Goal: Task Accomplishment & Management: Manage account settings

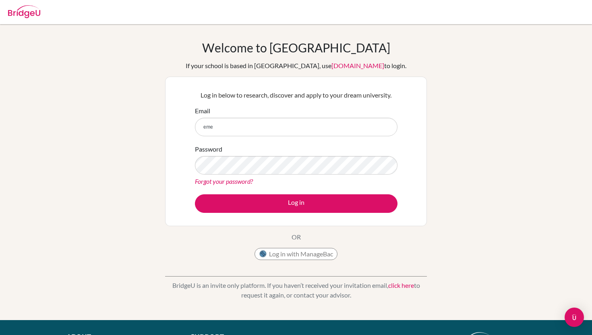
type input "[EMAIL_ADDRESS][DOMAIN_NAME]"
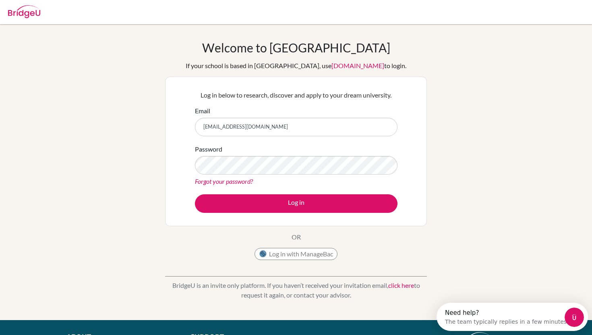
click at [304, 213] on div "Log in below to research, discover and apply to your dream university. Email [E…" at bounding box center [296, 151] width 213 height 132
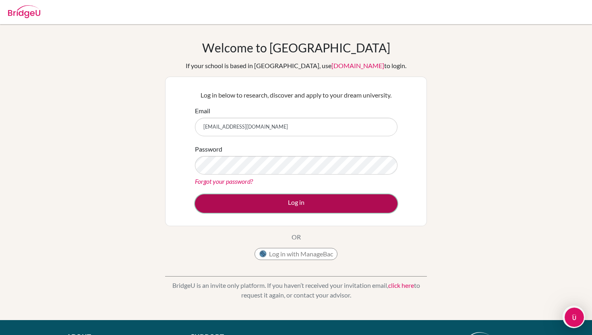
click at [302, 202] on button "Log in" at bounding box center [296, 203] width 203 height 19
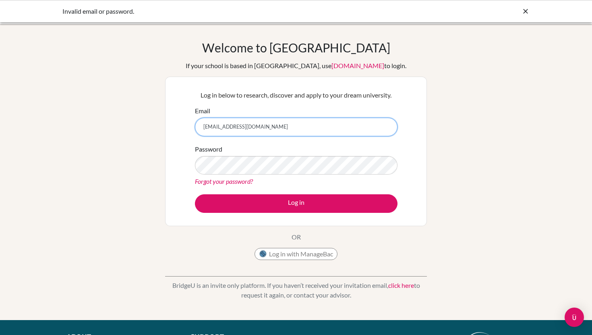
click at [263, 131] on input "[EMAIL_ADDRESS][DOMAIN_NAME]" at bounding box center [296, 127] width 203 height 19
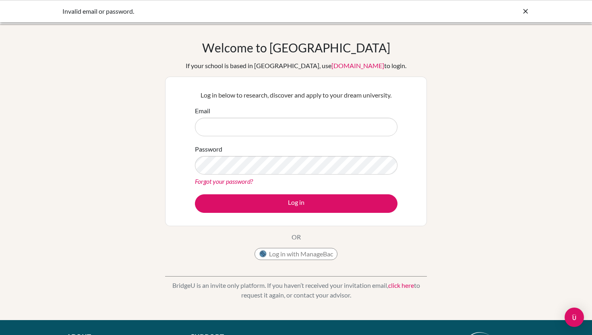
click at [131, 181] on div "Welcome to BridgeU If your school is based in China, use app.bridge-u.com.cn to…" at bounding box center [296, 171] width 592 height 263
click at [213, 132] on input "Email" at bounding box center [296, 127] width 203 height 19
type input "emelie.morett@isaruba.com"
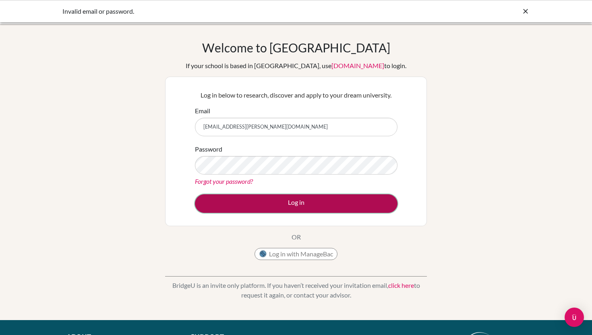
click at [290, 205] on button "Log in" at bounding box center [296, 203] width 203 height 19
